Goal: Task Accomplishment & Management: Manage account settings

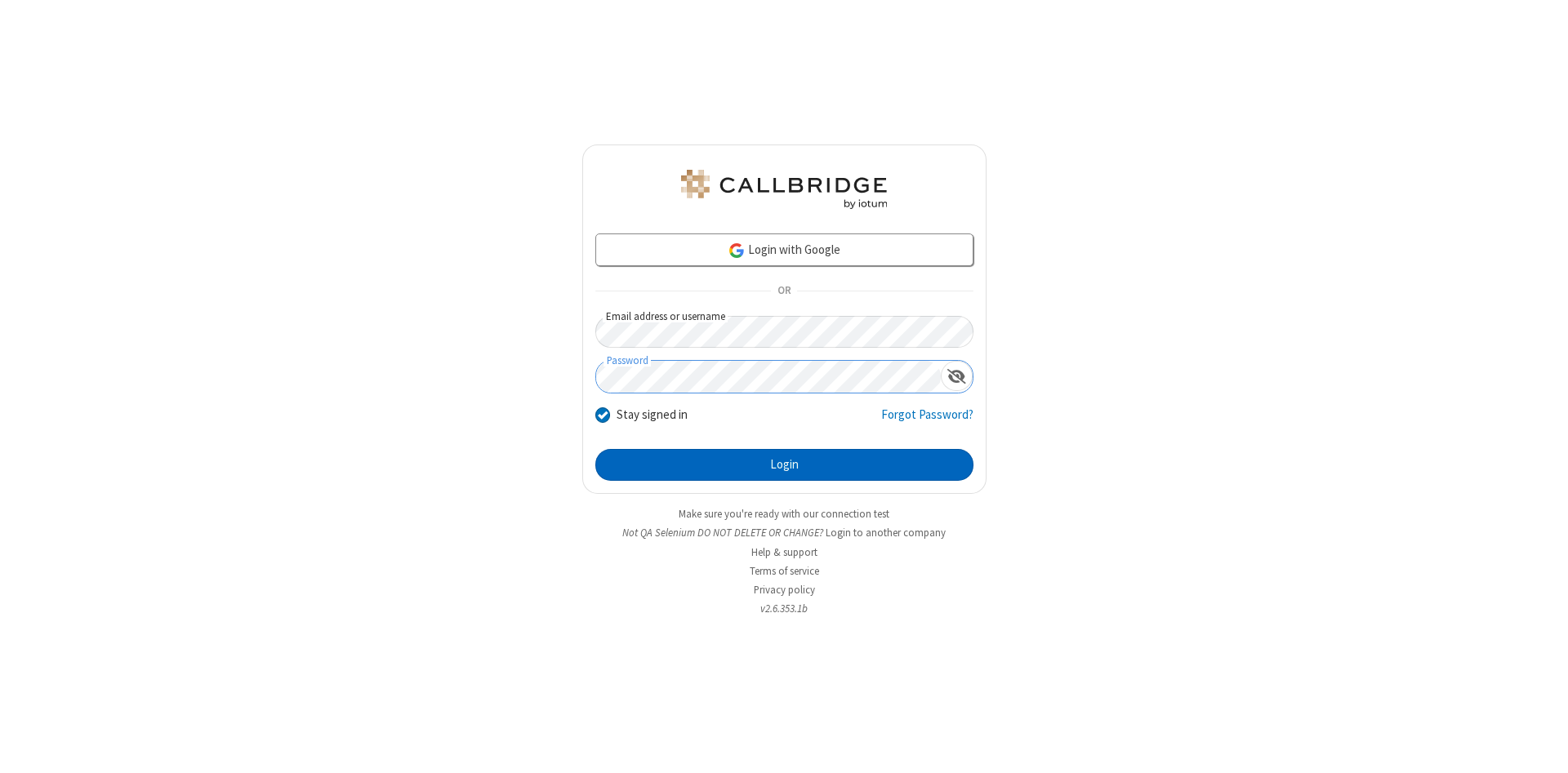
click at [784, 466] on button "Login" at bounding box center [784, 466] width 378 height 33
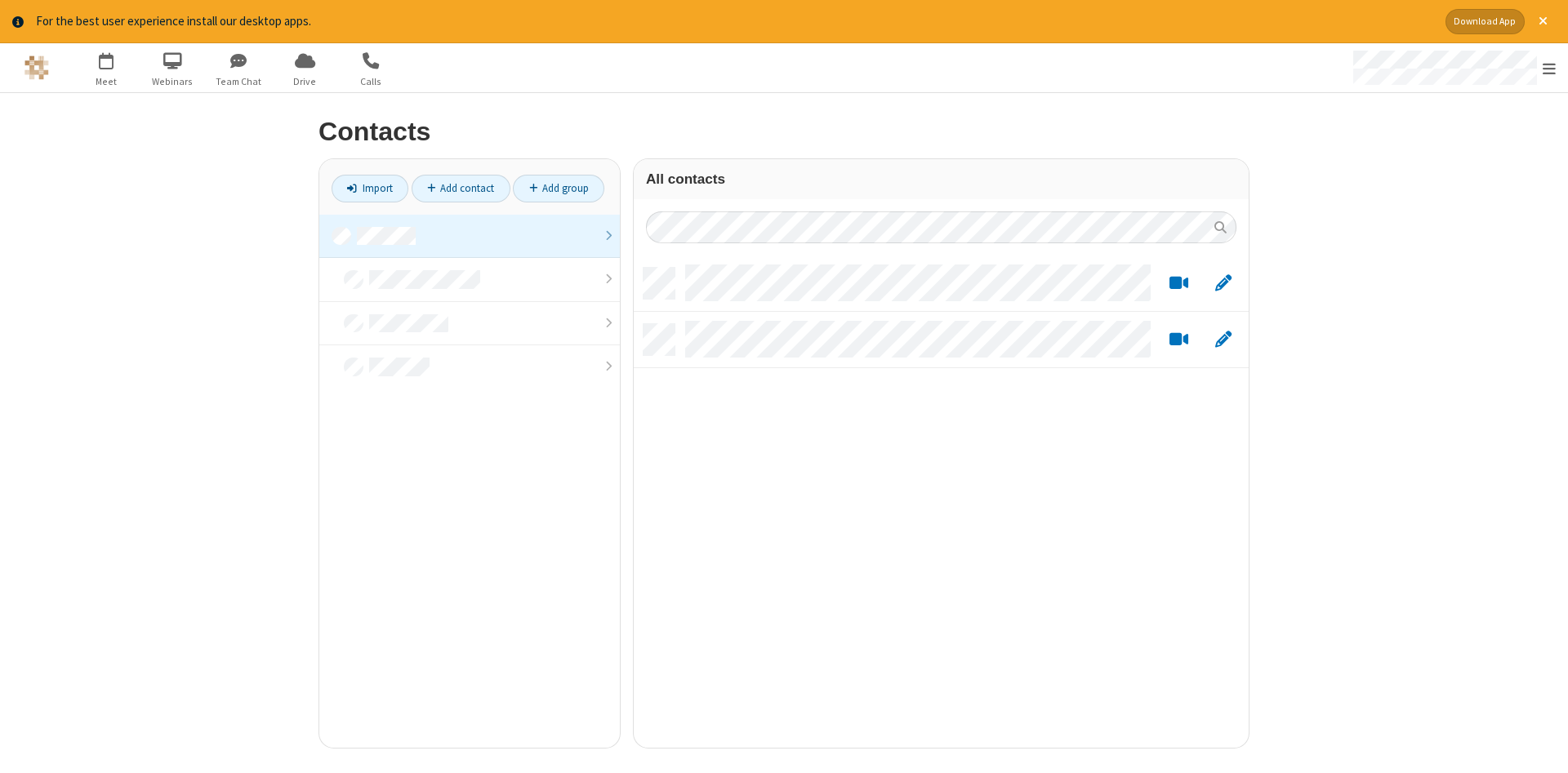
click at [470, 236] on link at bounding box center [470, 237] width 301 height 44
click at [460, 187] on link "Add contact" at bounding box center [460, 188] width 98 height 28
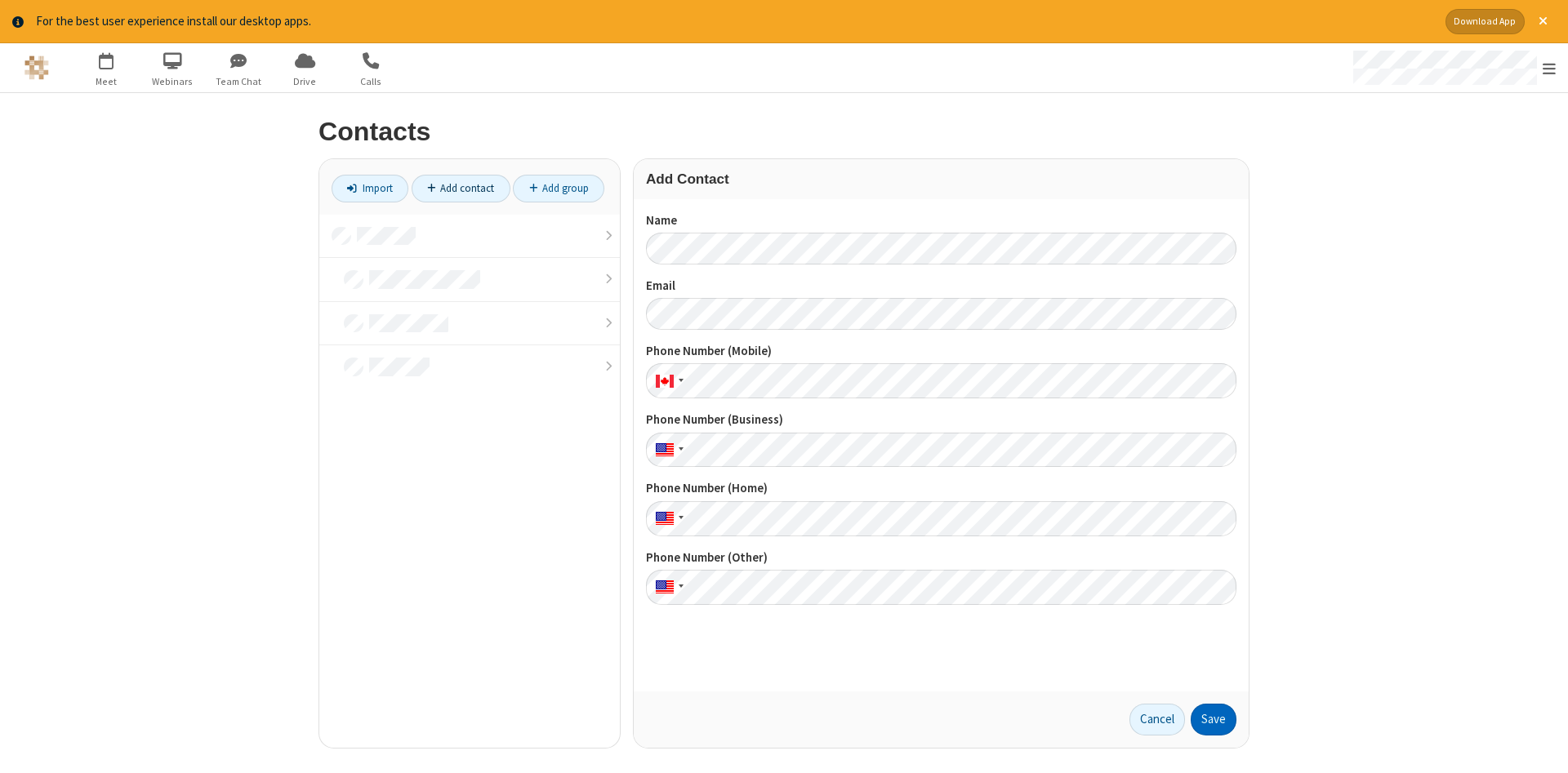
click at [1214, 719] on button "Save" at bounding box center [1213, 720] width 46 height 33
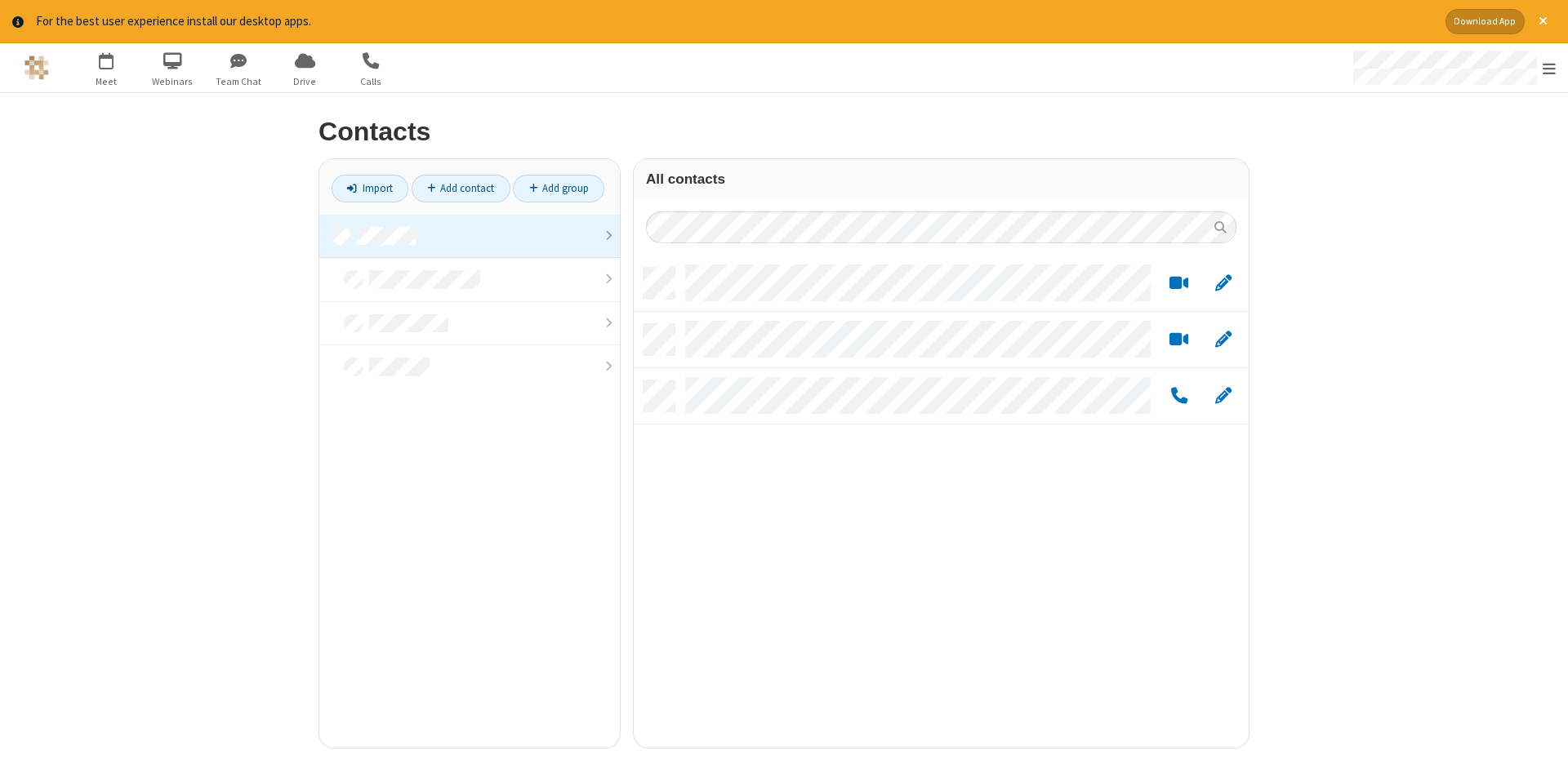
scroll to position [492, 615]
click at [460, 187] on link "Add contact" at bounding box center [460, 188] width 98 height 28
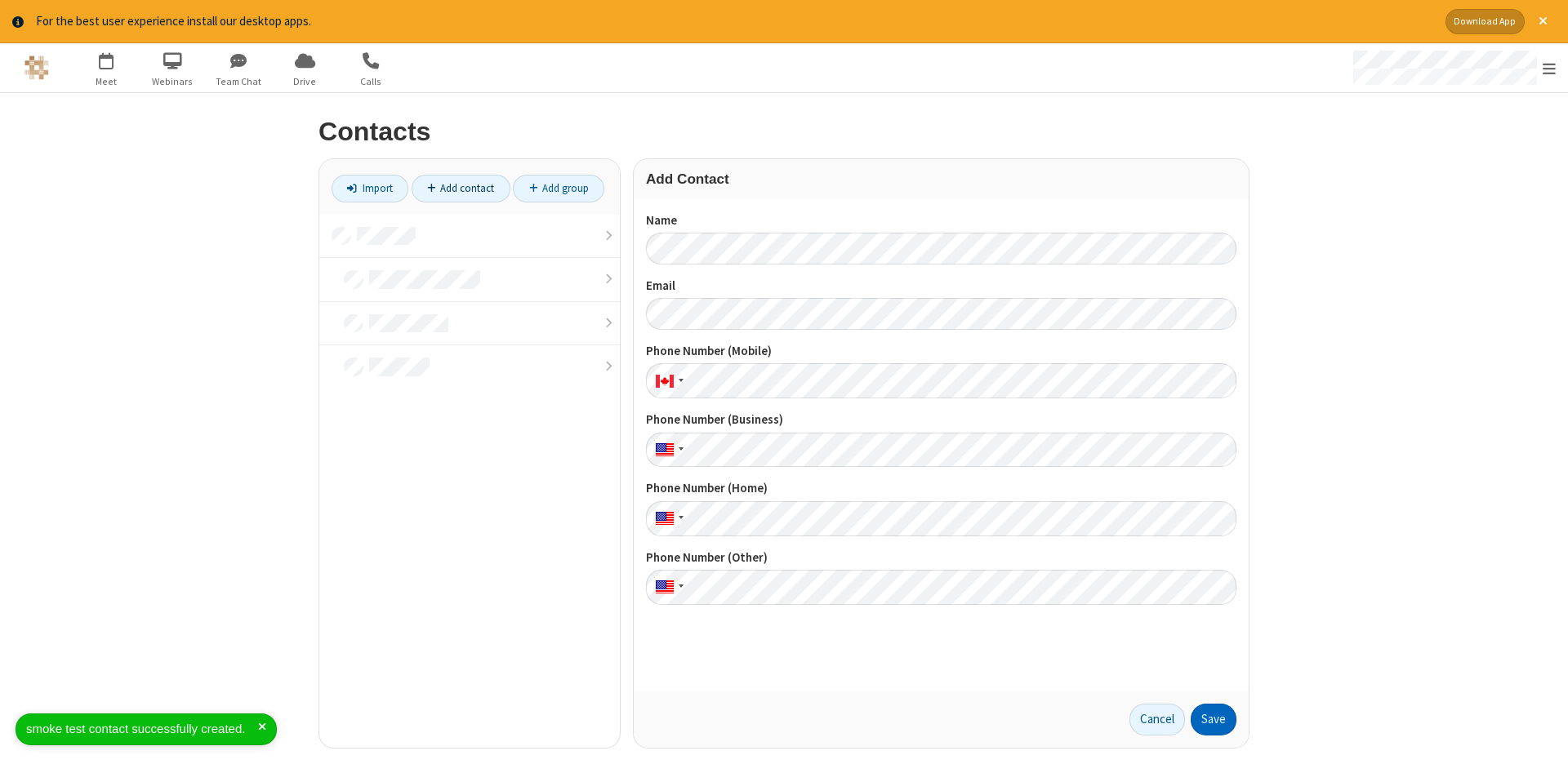
click at [1214, 719] on button "Save" at bounding box center [1213, 720] width 46 height 33
